Goal: Obtain resource: Download file/media

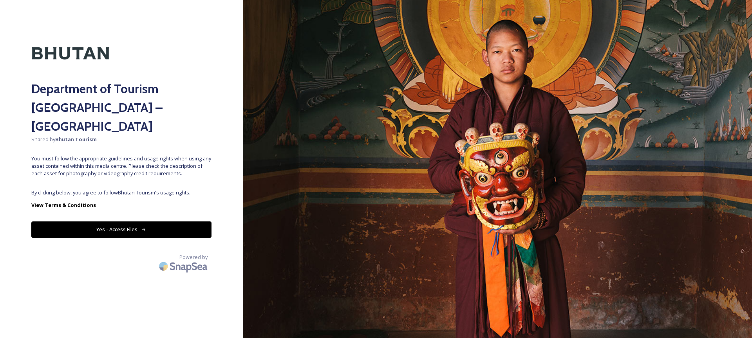
click at [204, 222] on button "Yes - Access Files" at bounding box center [121, 230] width 180 height 16
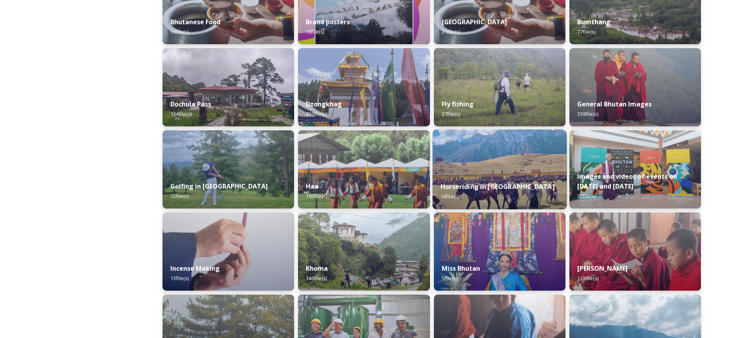
scroll to position [319, 0]
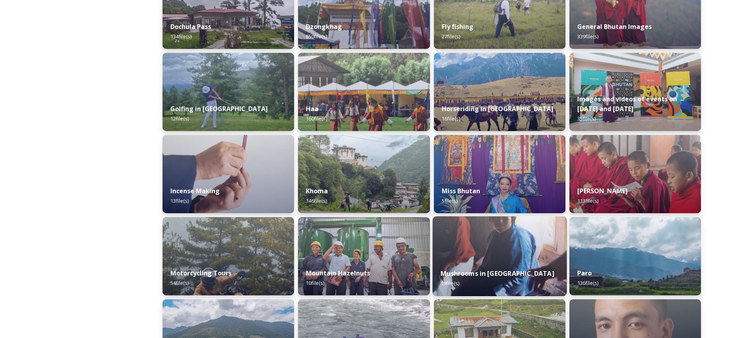
click at [564, 255] on img at bounding box center [499, 257] width 134 height 80
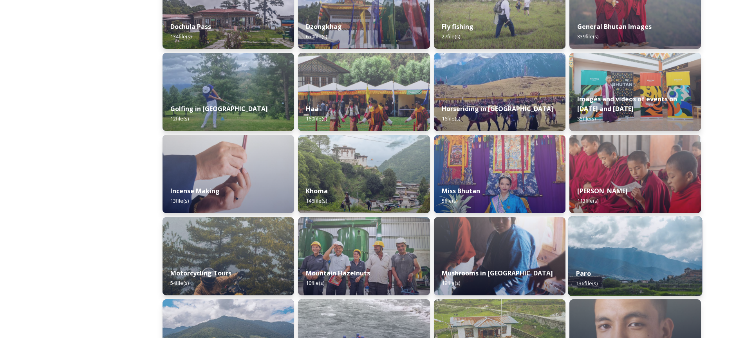
click at [578, 253] on img at bounding box center [635, 257] width 134 height 80
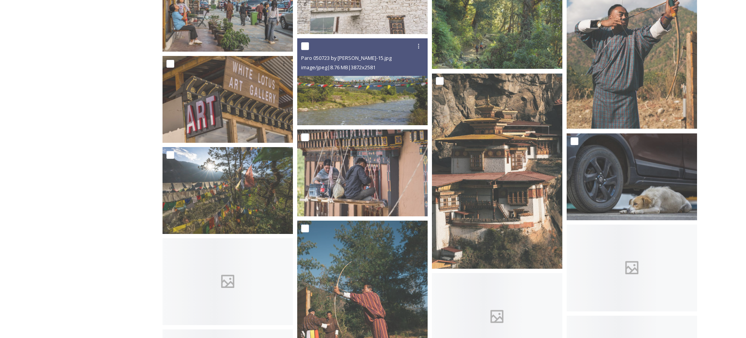
scroll to position [1325, 0]
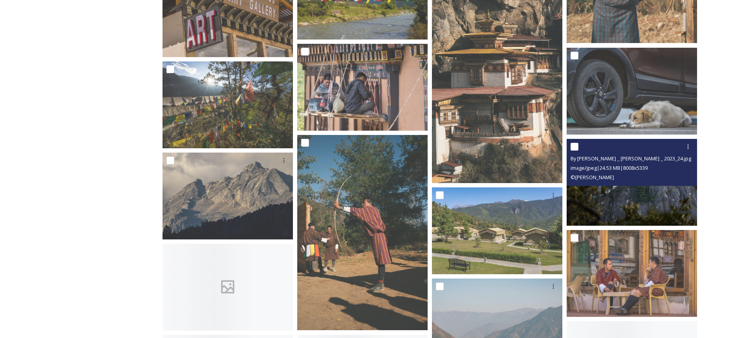
click at [593, 197] on img at bounding box center [632, 182] width 130 height 87
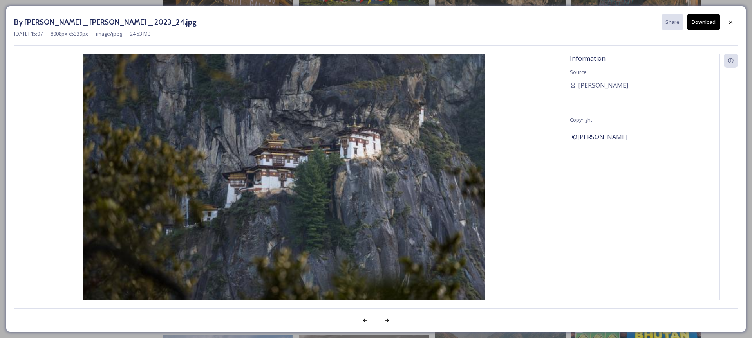
click at [697, 27] on button "Download" at bounding box center [703, 22] width 33 height 16
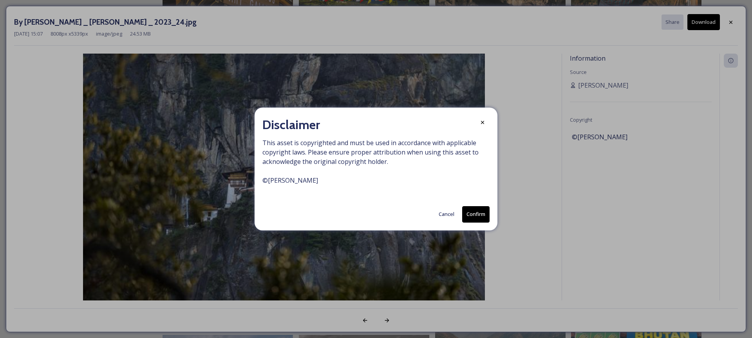
click at [478, 217] on button "Confirm" at bounding box center [475, 214] width 27 height 16
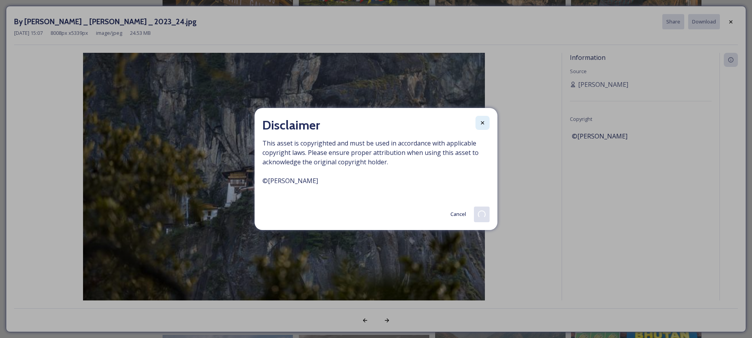
click at [480, 123] on icon at bounding box center [482, 123] width 6 height 6
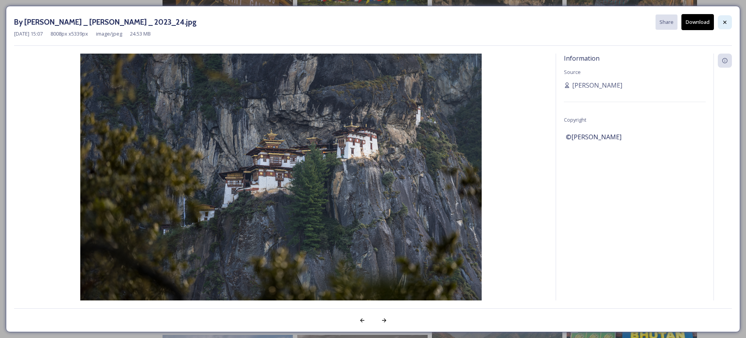
click at [725, 22] on icon at bounding box center [725, 22] width 6 height 6
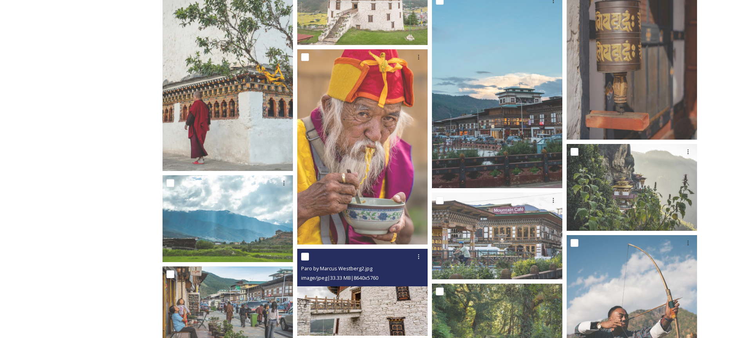
scroll to position [929, 0]
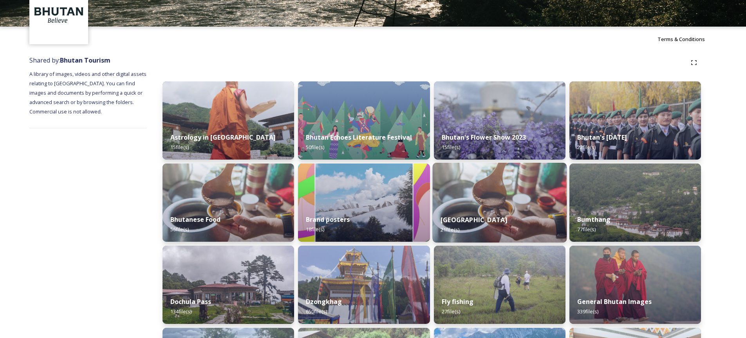
scroll to position [72, 0]
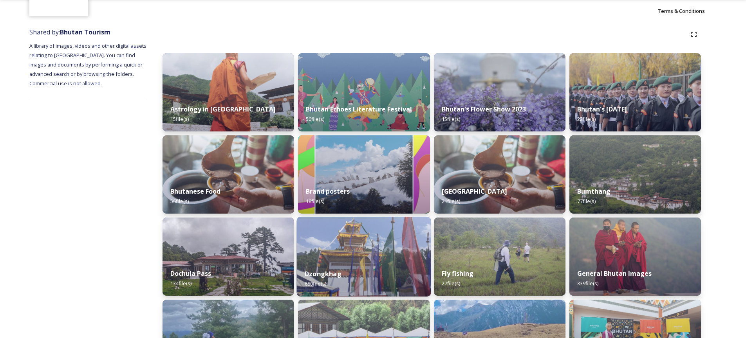
click at [340, 263] on div "Dzongkhag 650 file(s)" at bounding box center [364, 279] width 134 height 36
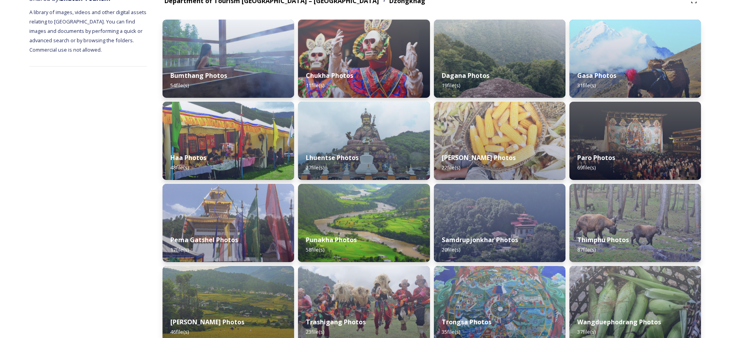
scroll to position [164, 0]
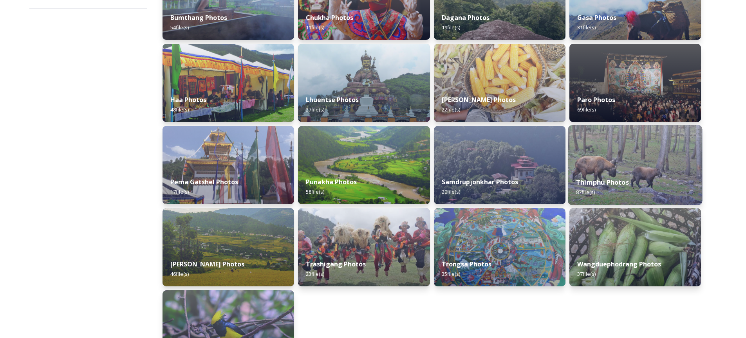
click at [577, 175] on div "Thimphu Photos 87 file(s)" at bounding box center [635, 188] width 134 height 36
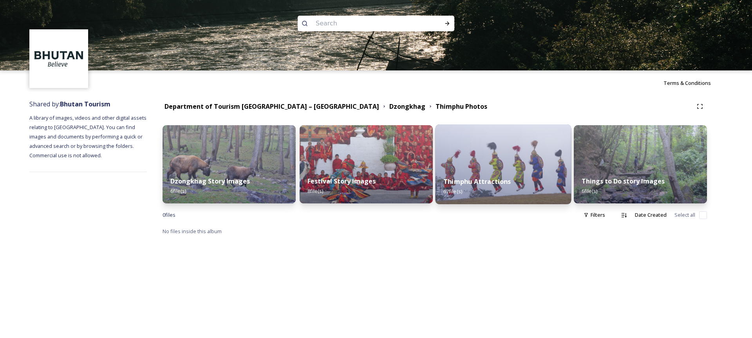
click at [507, 181] on strong "Thimphu Attractions" at bounding box center [476, 181] width 67 height 9
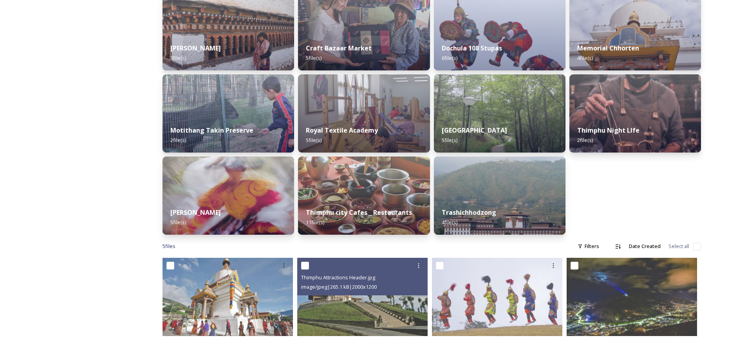
scroll to position [310, 0]
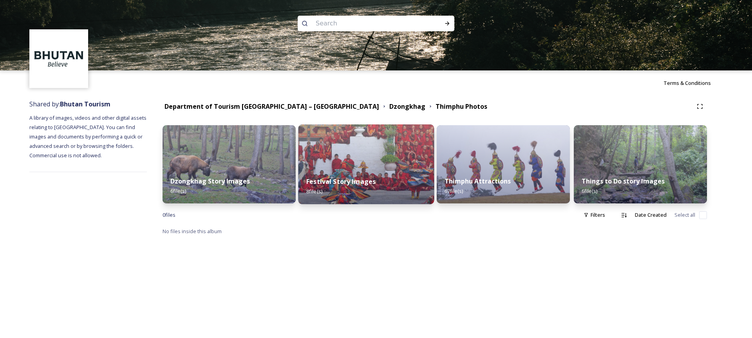
click at [303, 168] on img at bounding box center [366, 165] width 136 height 80
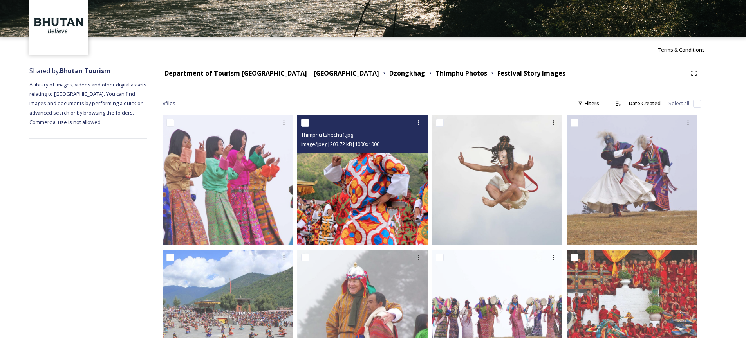
scroll to position [92, 0]
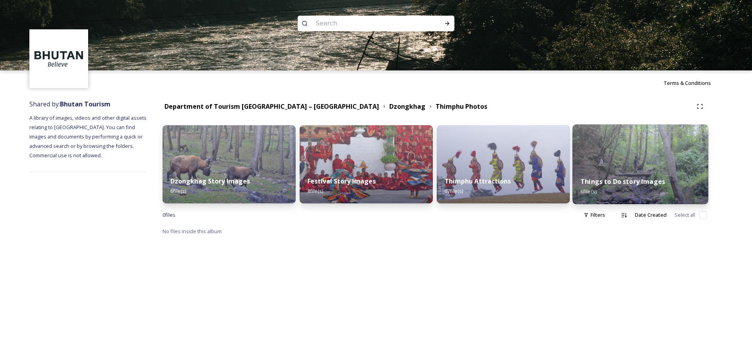
click at [614, 178] on strong "Things to Do story Images" at bounding box center [622, 181] width 85 height 9
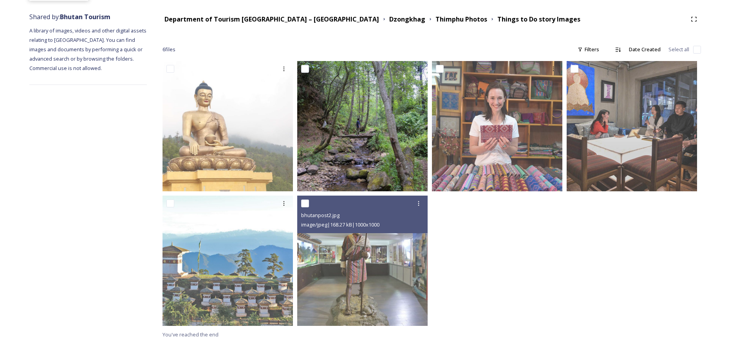
scroll to position [92, 0]
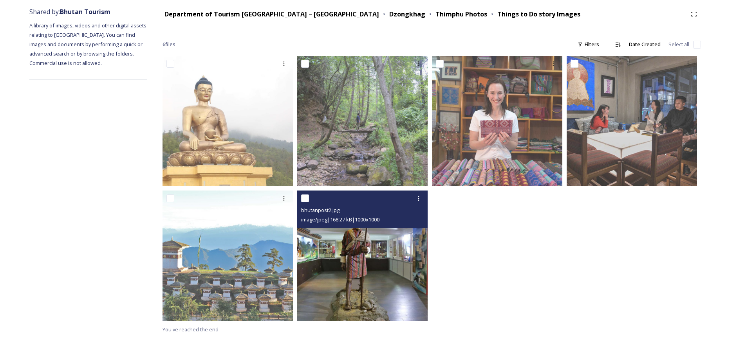
click at [416, 286] on img at bounding box center [362, 256] width 130 height 130
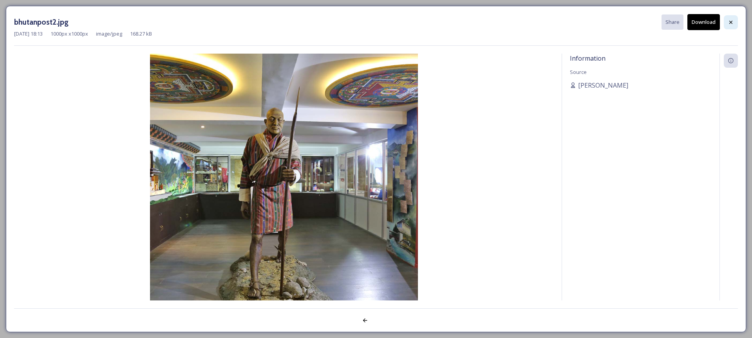
click at [730, 23] on icon at bounding box center [730, 21] width 3 height 3
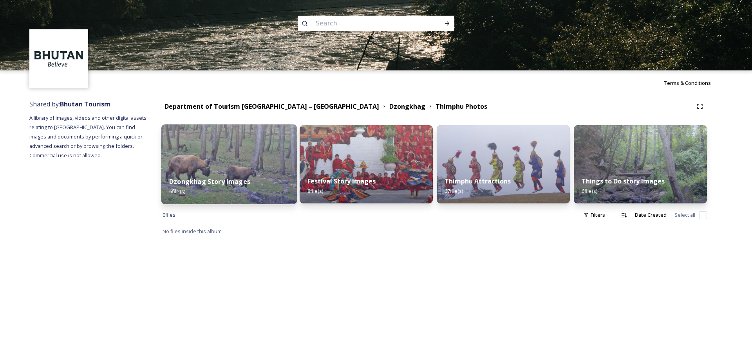
click at [281, 173] on div "Dzongkhag Story Images 6 file(s)" at bounding box center [229, 187] width 136 height 36
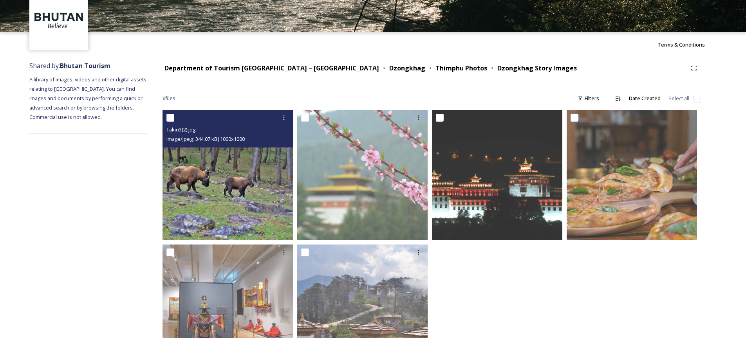
scroll to position [92, 0]
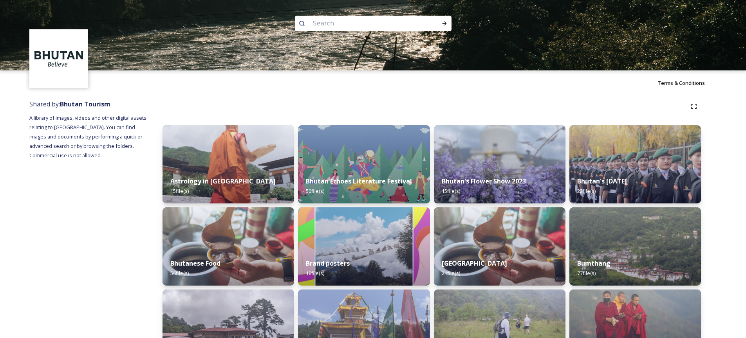
click at [368, 18] on input at bounding box center [362, 23] width 107 height 17
type input "park"
click at [439, 22] on div "Run Search" at bounding box center [444, 23] width 14 height 14
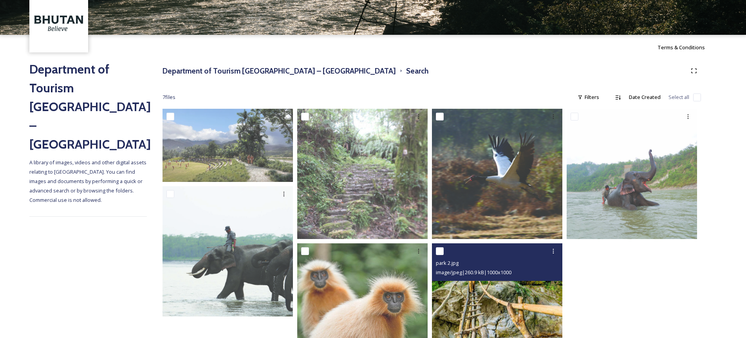
scroll to position [88, 0]
